Goal: Task Accomplishment & Management: Use online tool/utility

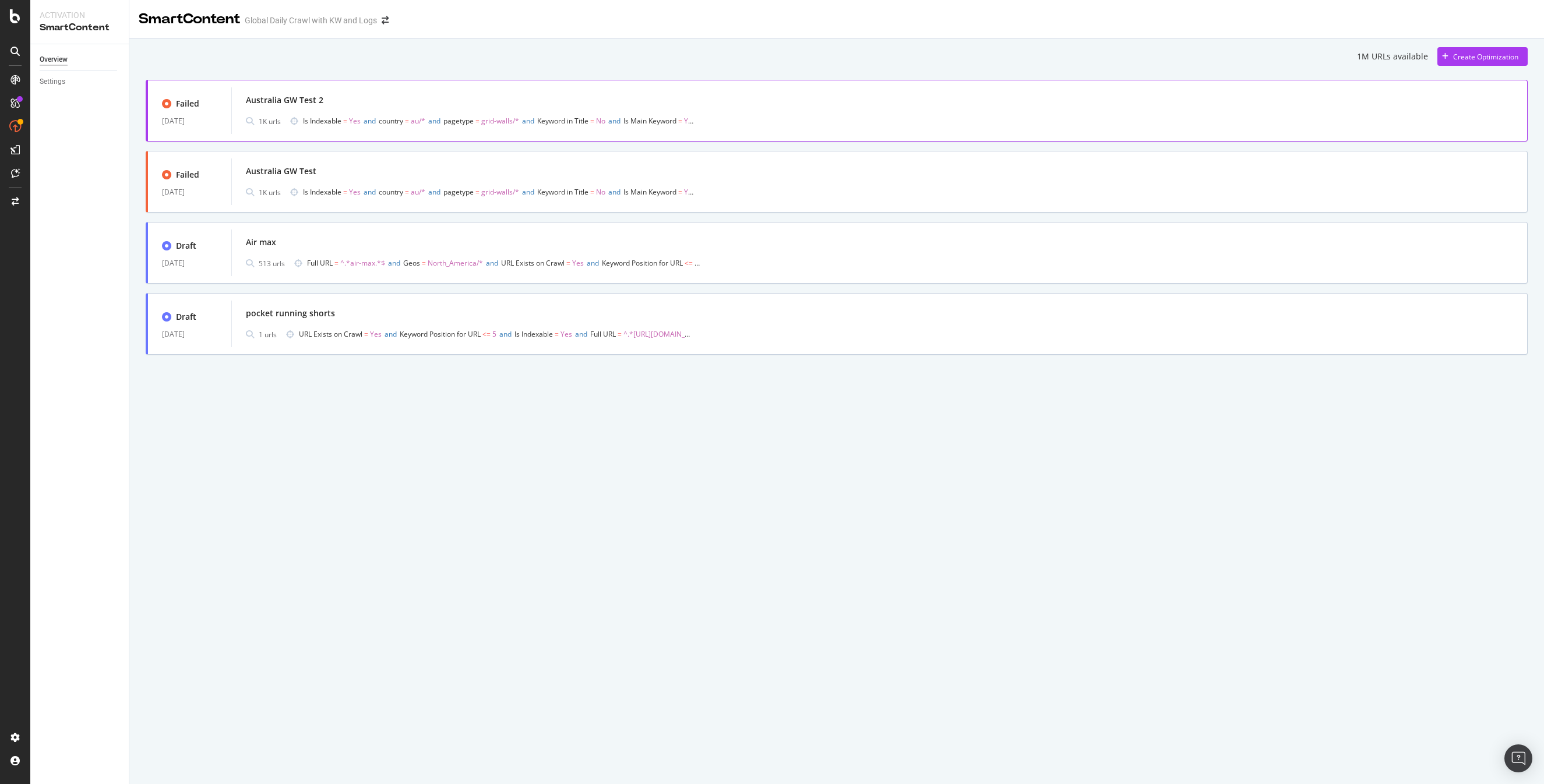
click at [396, 108] on div "Australia GW Test 2" at bounding box center [879, 100] width 1267 height 16
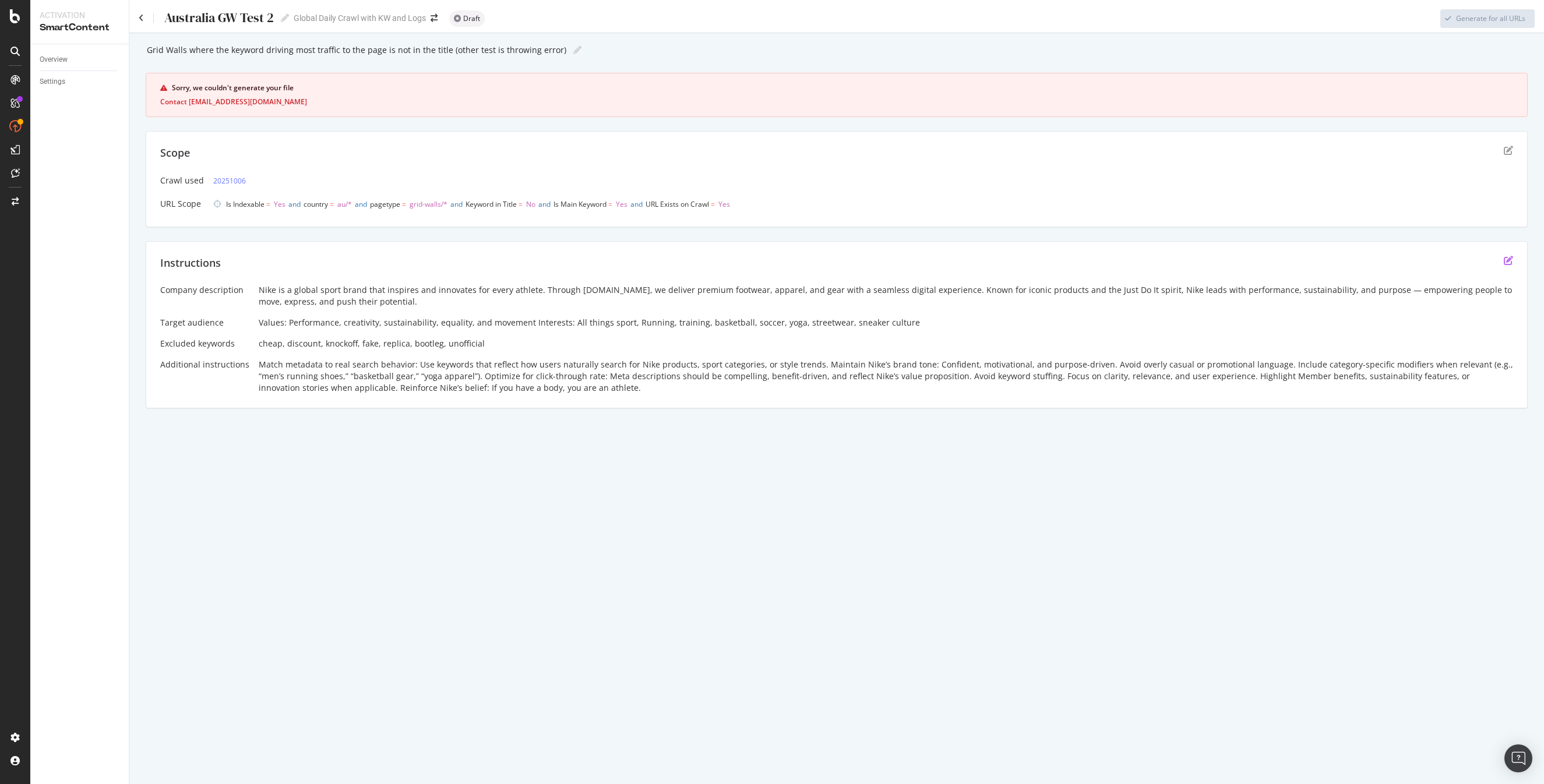
click at [1504, 258] on icon "edit" at bounding box center [1508, 260] width 9 height 9
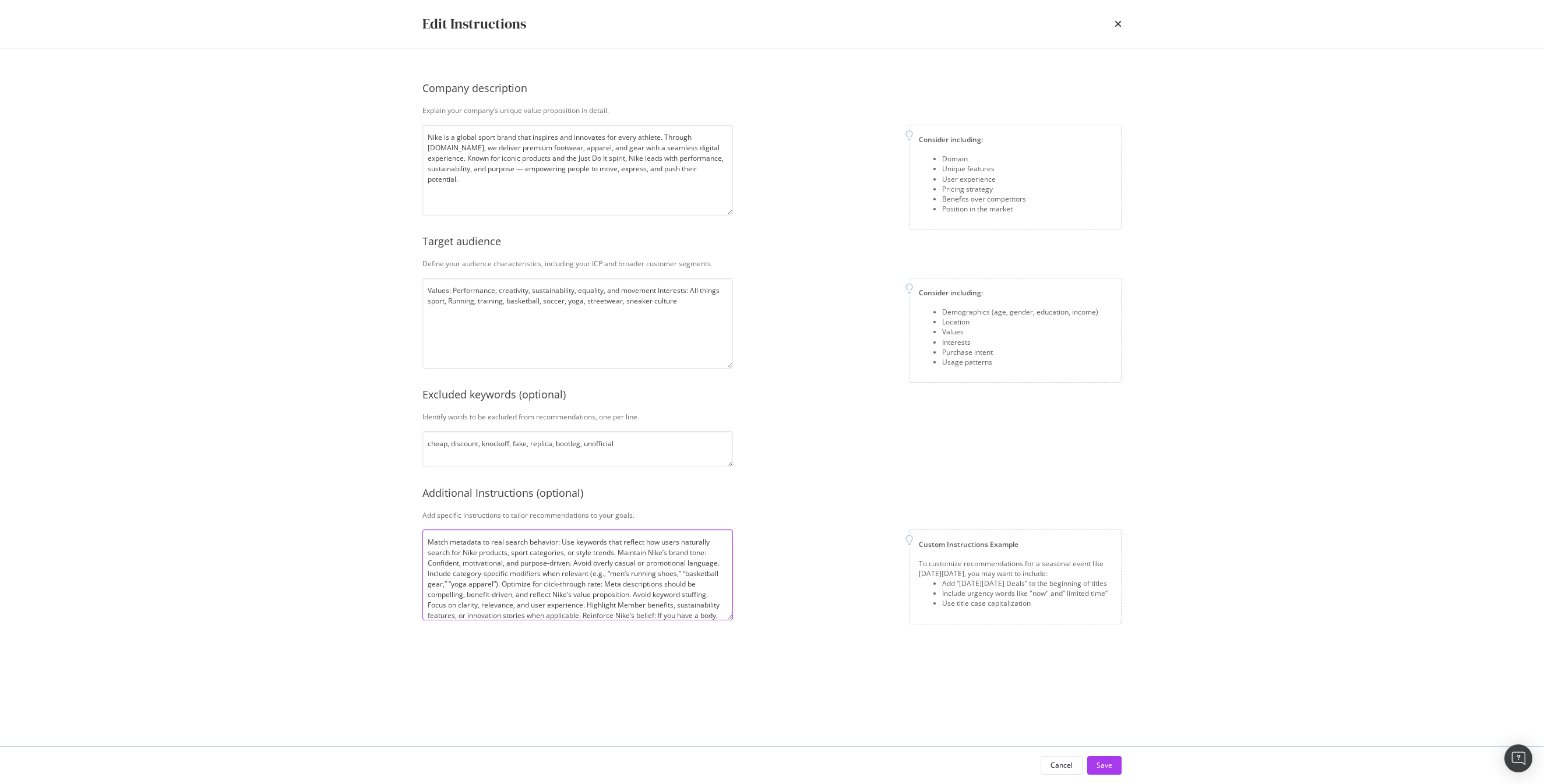
scroll to position [19, 0]
drag, startPoint x: 618, startPoint y: 553, endPoint x: 659, endPoint y: 622, distance: 80.3
click at [659, 622] on div "Company description Explain your company’s unique value proposition in detail. …" at bounding box center [771, 357] width 699 height 571
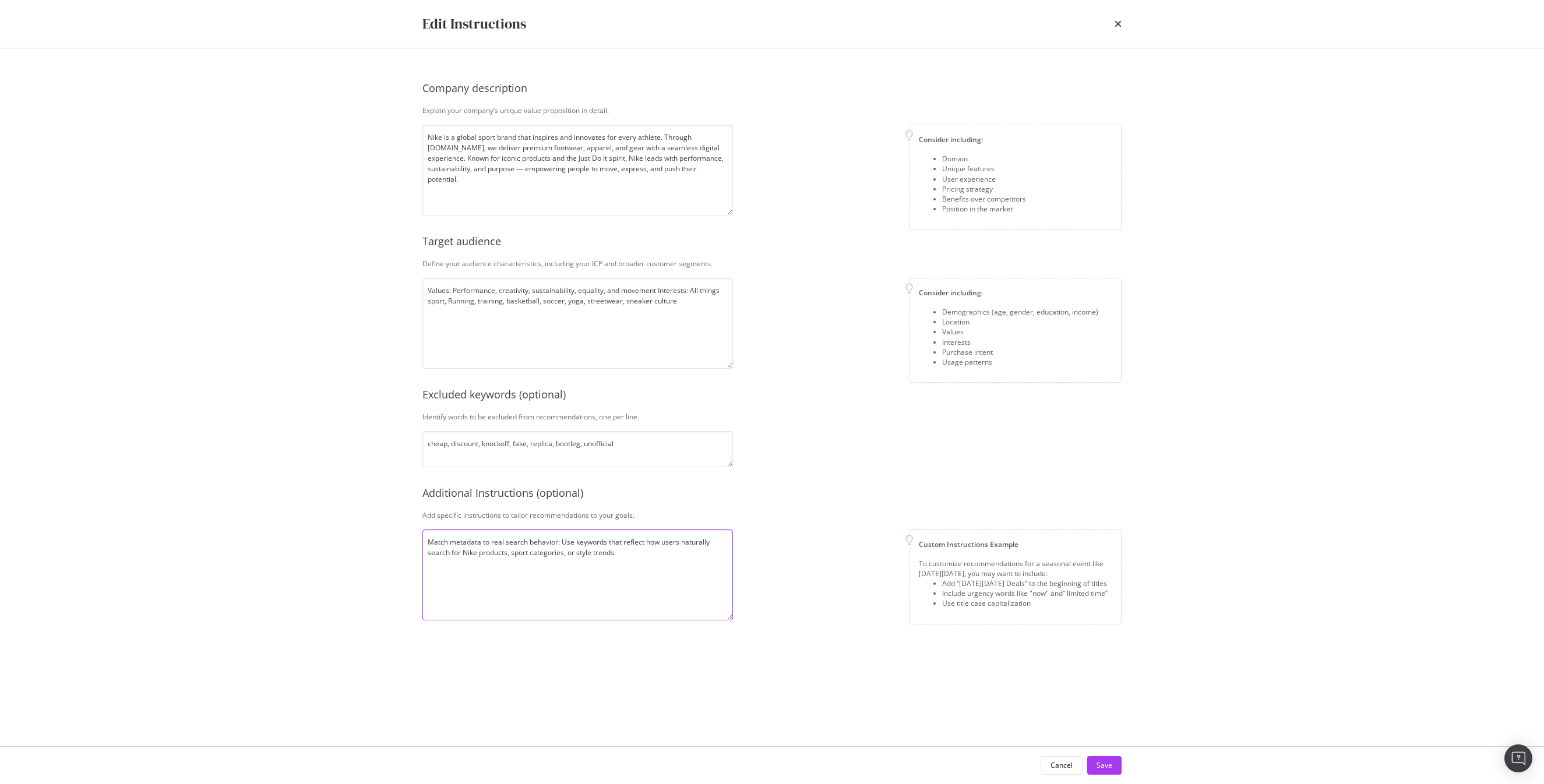
scroll to position [0, 0]
type textarea "Match metadata to real search behavior: Use keywords that reflect how users nat…"
click at [1101, 761] on div "Save" at bounding box center [1105, 764] width 16 height 10
